Goal: Information Seeking & Learning: Learn about a topic

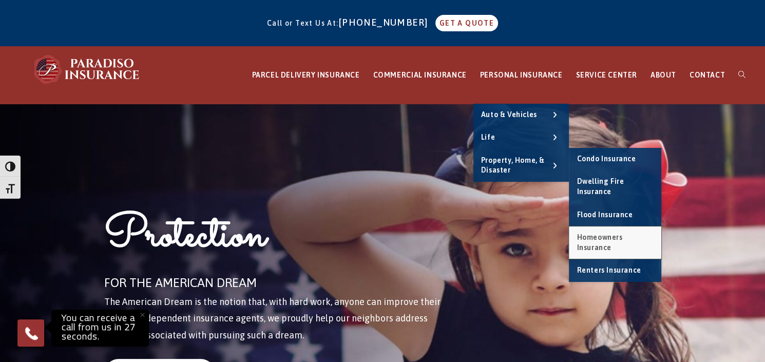
click at [612, 239] on span "Homeowners Insurance" at bounding box center [599, 242] width 46 height 18
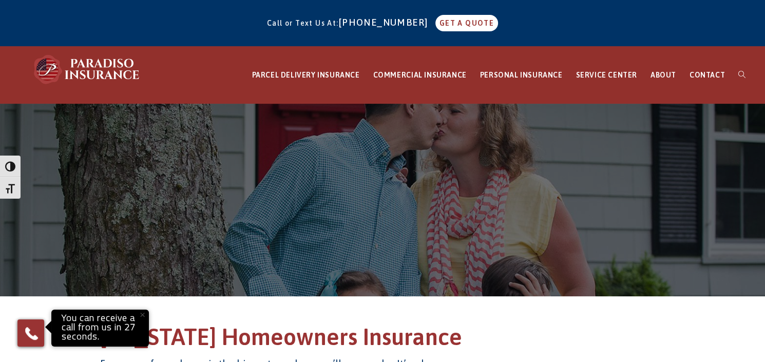
click at [144, 316] on button "×" at bounding box center [142, 314] width 23 height 23
